Goal: Task Accomplishment & Management: Use online tool/utility

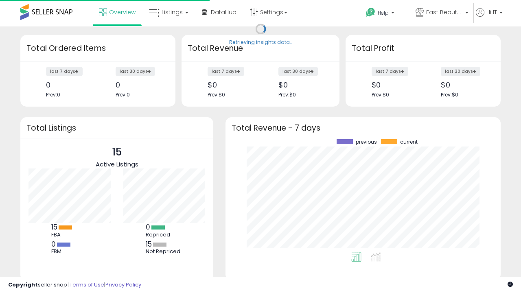
scroll to position [113, 259]
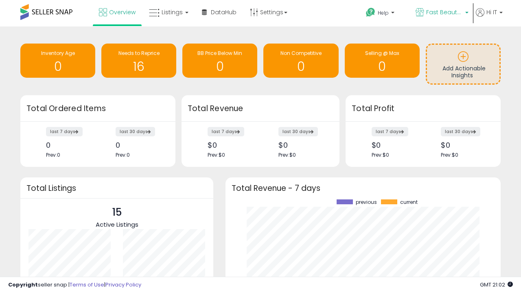
click at [441, 13] on span "Fast Beauty ([GEOGRAPHIC_DATA])" at bounding box center [444, 12] width 37 height 8
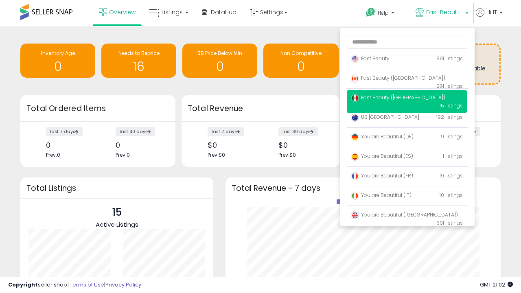
click at [407, 60] on p "Fast Beauty 391 listings" at bounding box center [407, 59] width 120 height 16
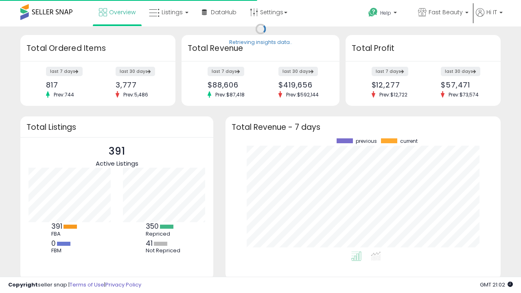
scroll to position [113, 259]
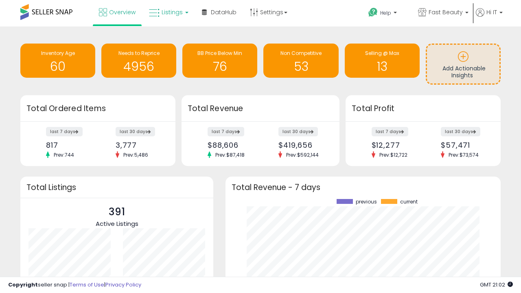
click at [168, 12] on span "Listings" at bounding box center [172, 12] width 21 height 8
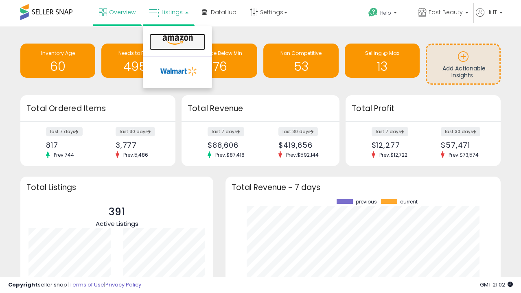
click at [177, 40] on icon at bounding box center [177, 40] width 35 height 11
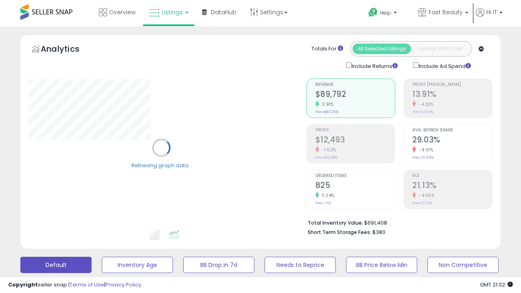
scroll to position [158, 0]
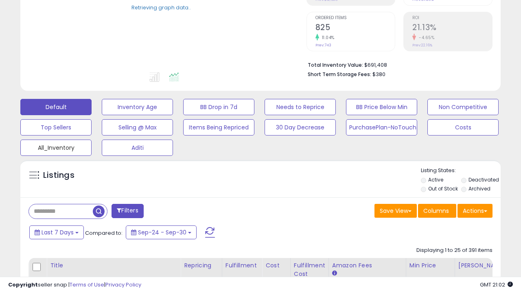
click at [56, 146] on button "All_Inventory" at bounding box center [55, 148] width 71 height 16
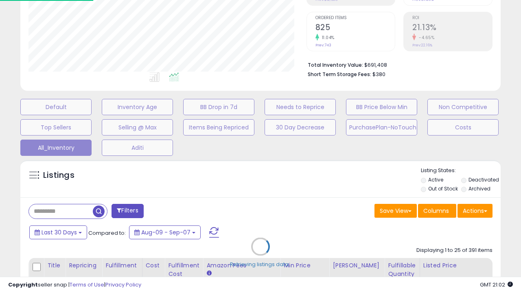
scroll to position [167, 278]
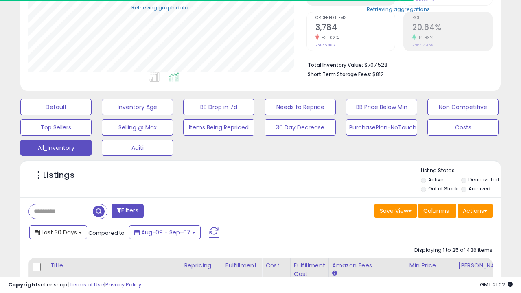
click at [58, 232] on span "Last 30 Days" at bounding box center [59, 232] width 35 height 8
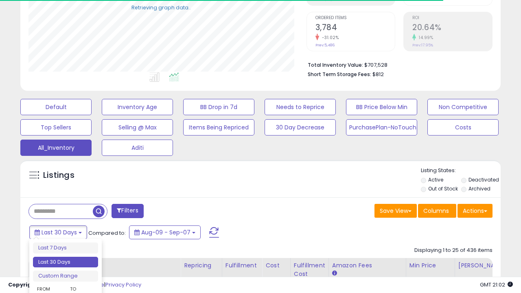
click at [66, 262] on li "Last 30 Days" at bounding box center [65, 262] width 65 height 11
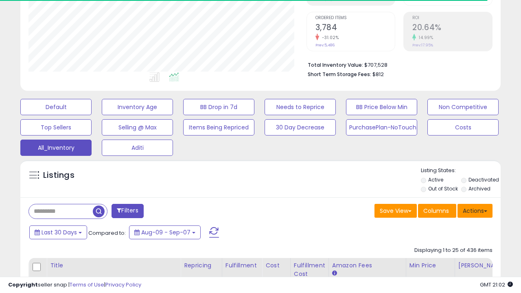
click at [475, 210] on button "Actions" at bounding box center [474, 211] width 35 height 14
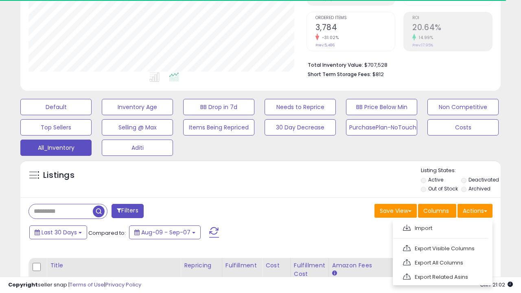
click at [442, 262] on link "Export All Columns" at bounding box center [441, 262] width 89 height 13
